Goal: Task Accomplishment & Management: Use online tool/utility

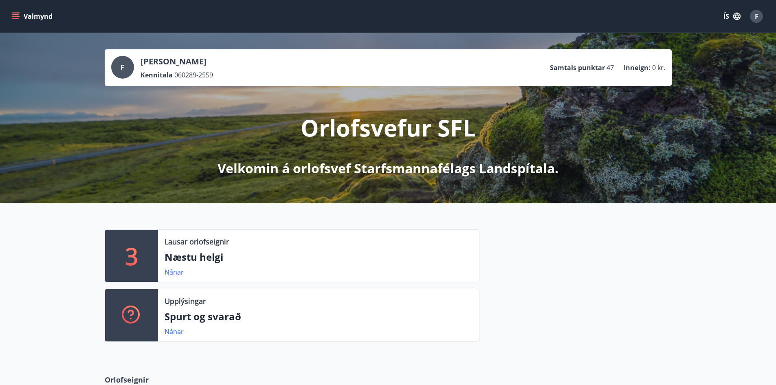
click at [14, 12] on button "Valmynd" at bounding box center [33, 16] width 46 height 15
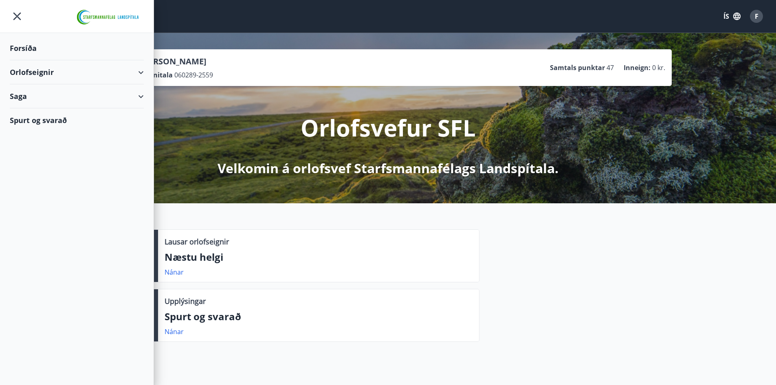
click at [141, 76] on div "Orlofseignir" at bounding box center [77, 72] width 134 height 24
click at [49, 107] on div "Bókunardagatal" at bounding box center [76, 109] width 121 height 17
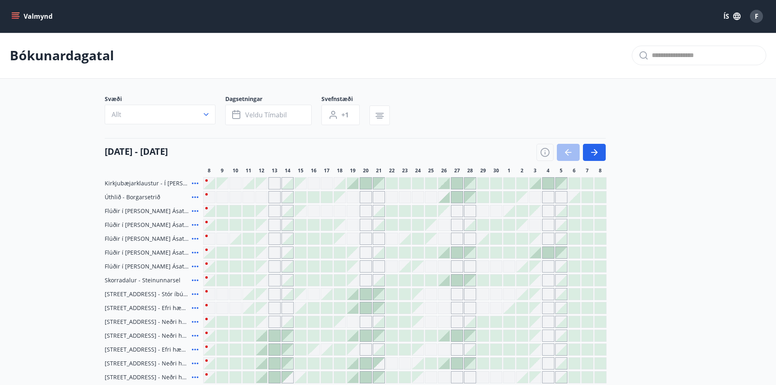
click at [600, 143] on div "[DATE] - [DATE]" at bounding box center [355, 149] width 501 height 23
click at [597, 151] on icon "button" at bounding box center [594, 152] width 10 height 10
